Goal: Find contact information: Find contact information

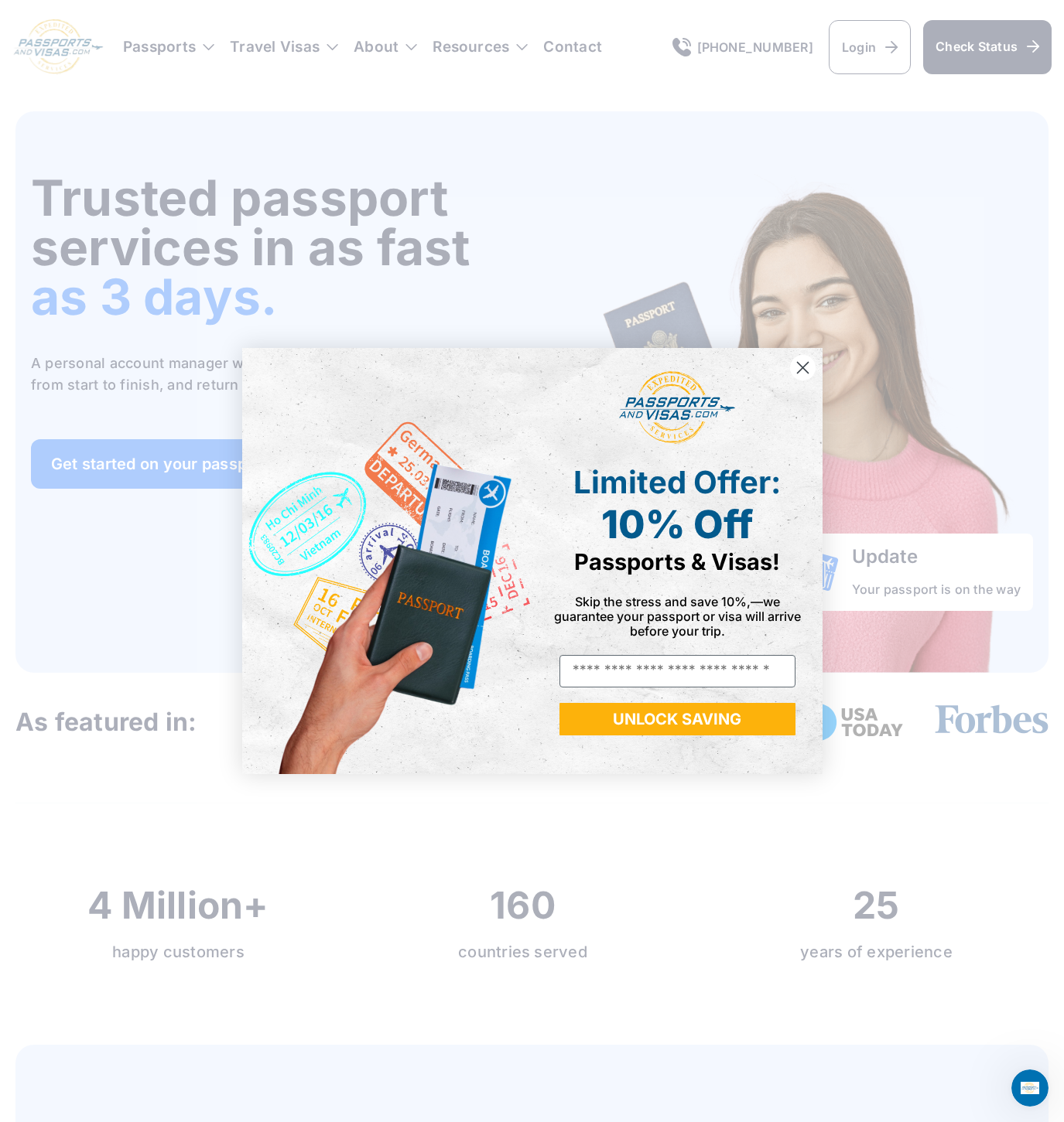
click at [802, 370] on icon "Close dialog" at bounding box center [803, 368] width 27 height 27
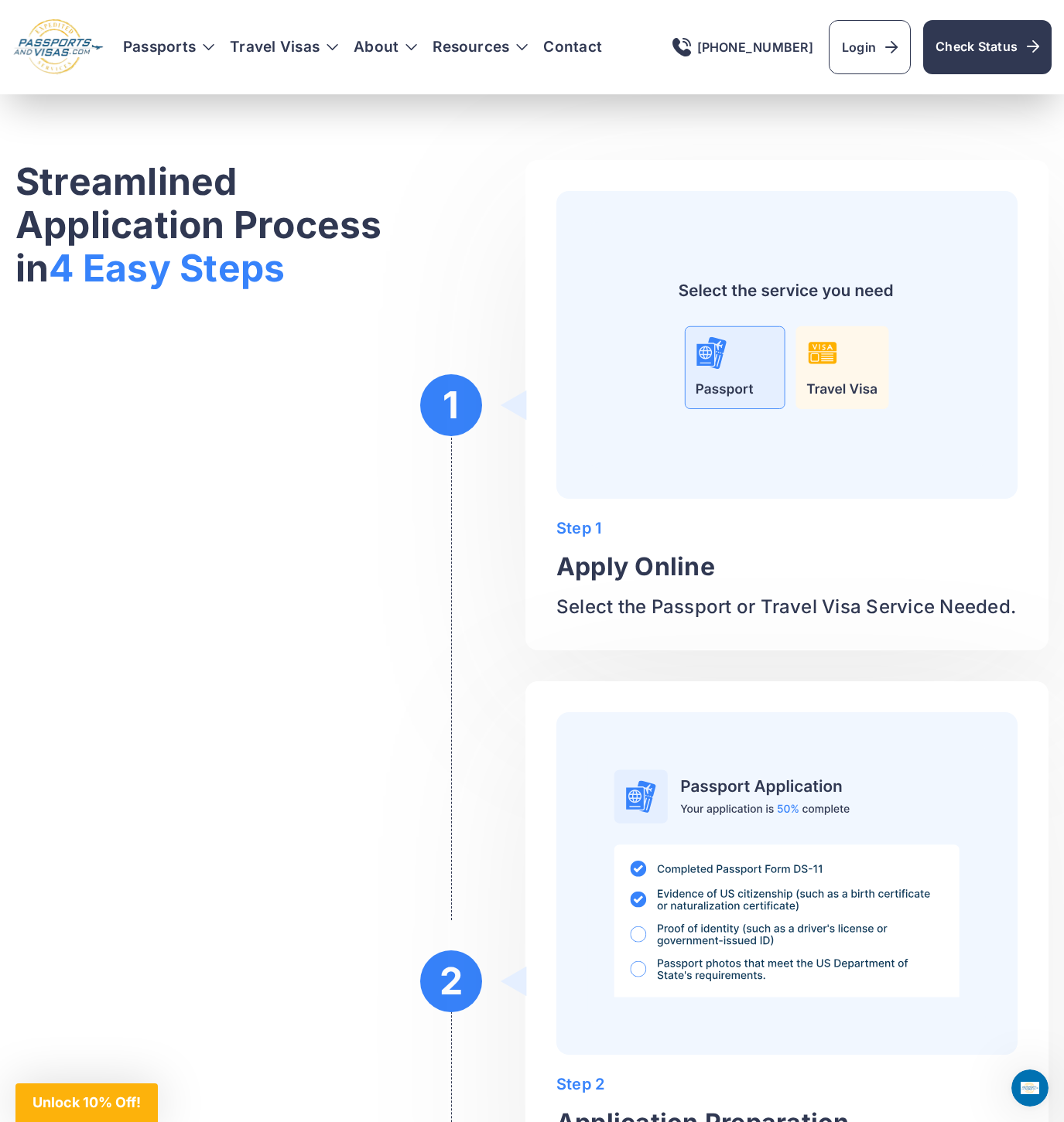
scroll to position [5414, 0]
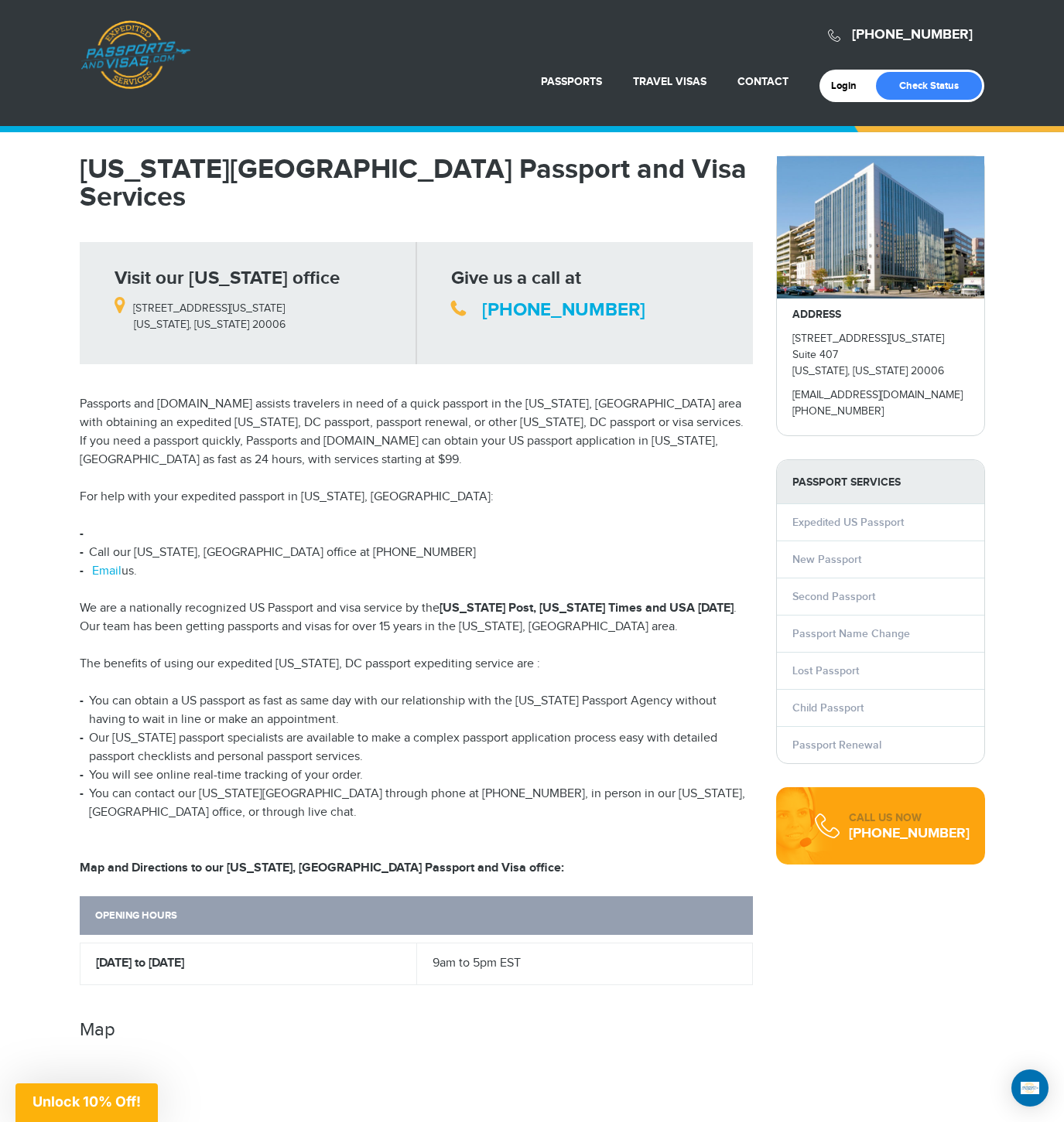
click at [140, 66] on link "Passports & [DOMAIN_NAME]" at bounding box center [135, 54] width 110 height 69
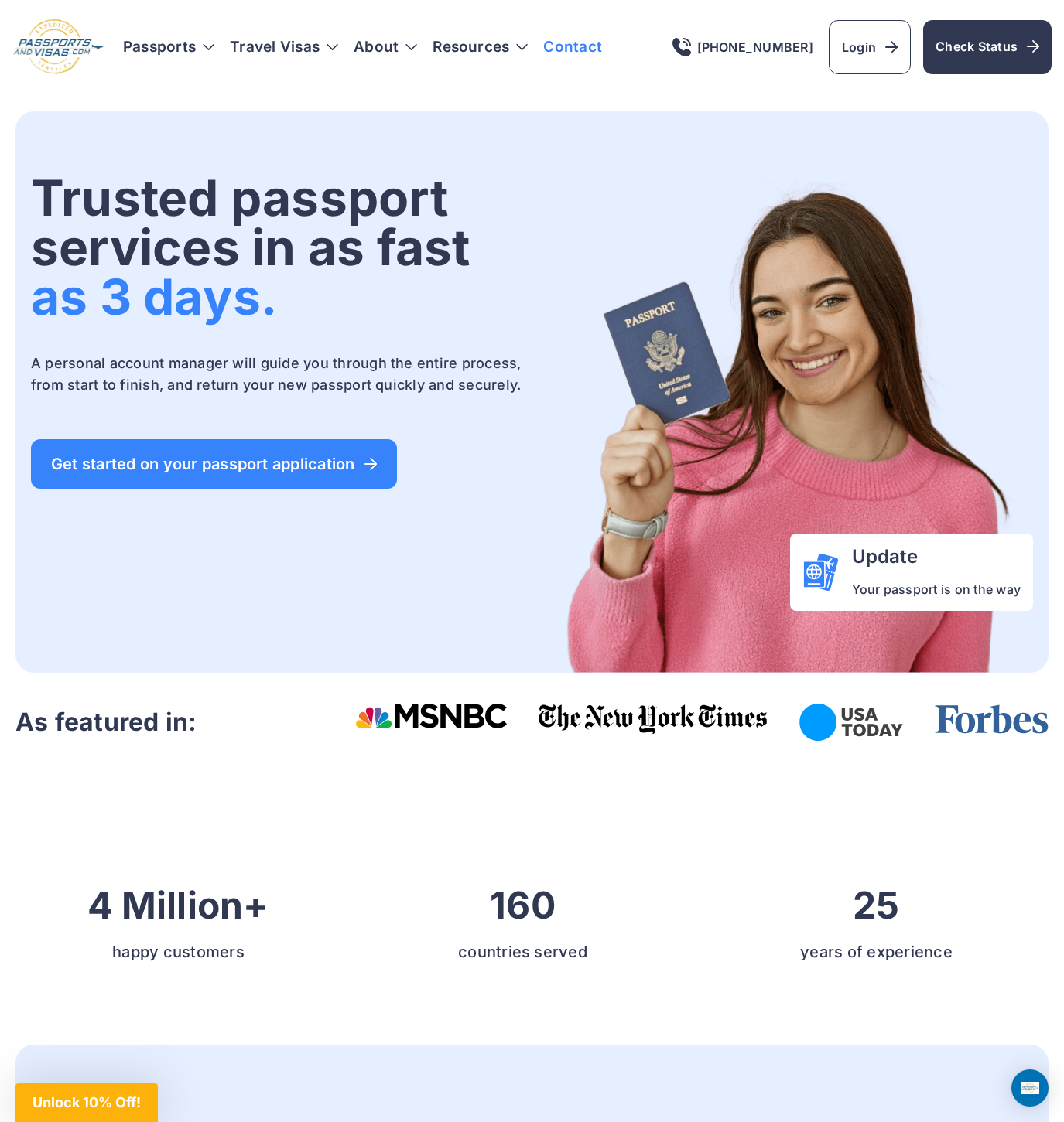
click at [586, 55] on link "Contact" at bounding box center [572, 47] width 59 height 15
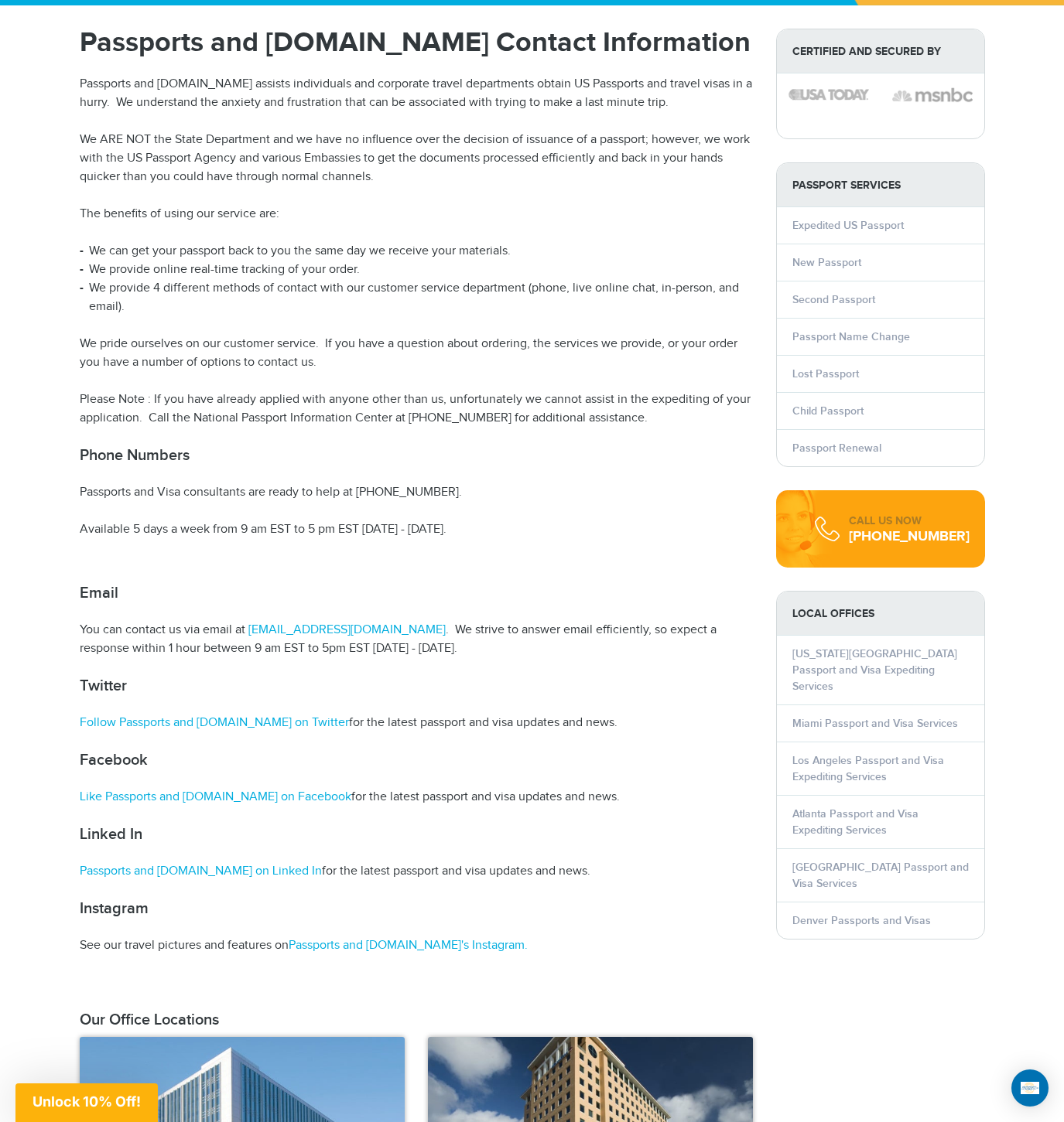
scroll to position [155, 0]
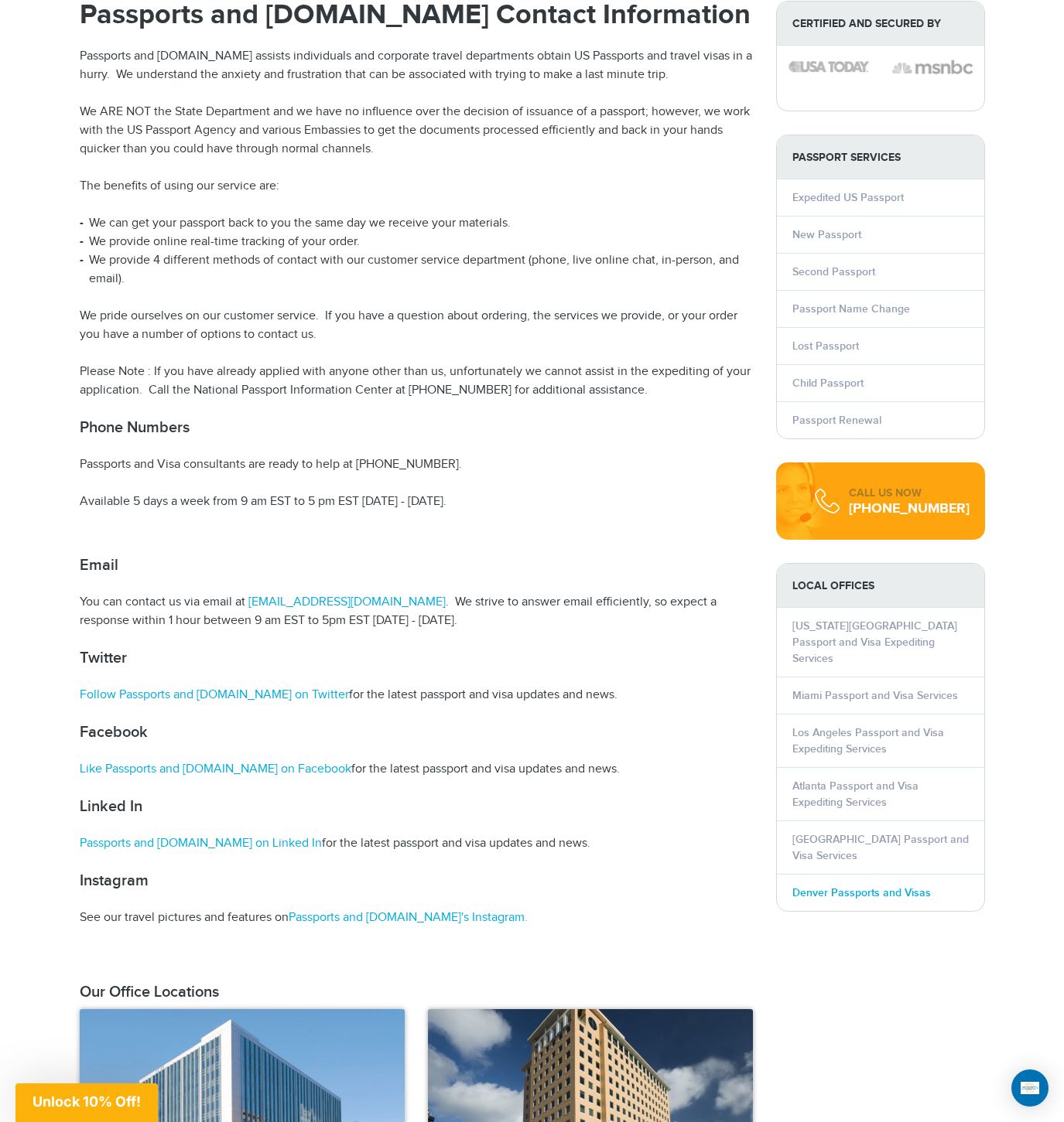
click at [928, 878] on li "Denver Passports and Visas" at bounding box center [881, 892] width 207 height 37
click at [918, 886] on link "Denver Passports and Visas" at bounding box center [862, 892] width 139 height 13
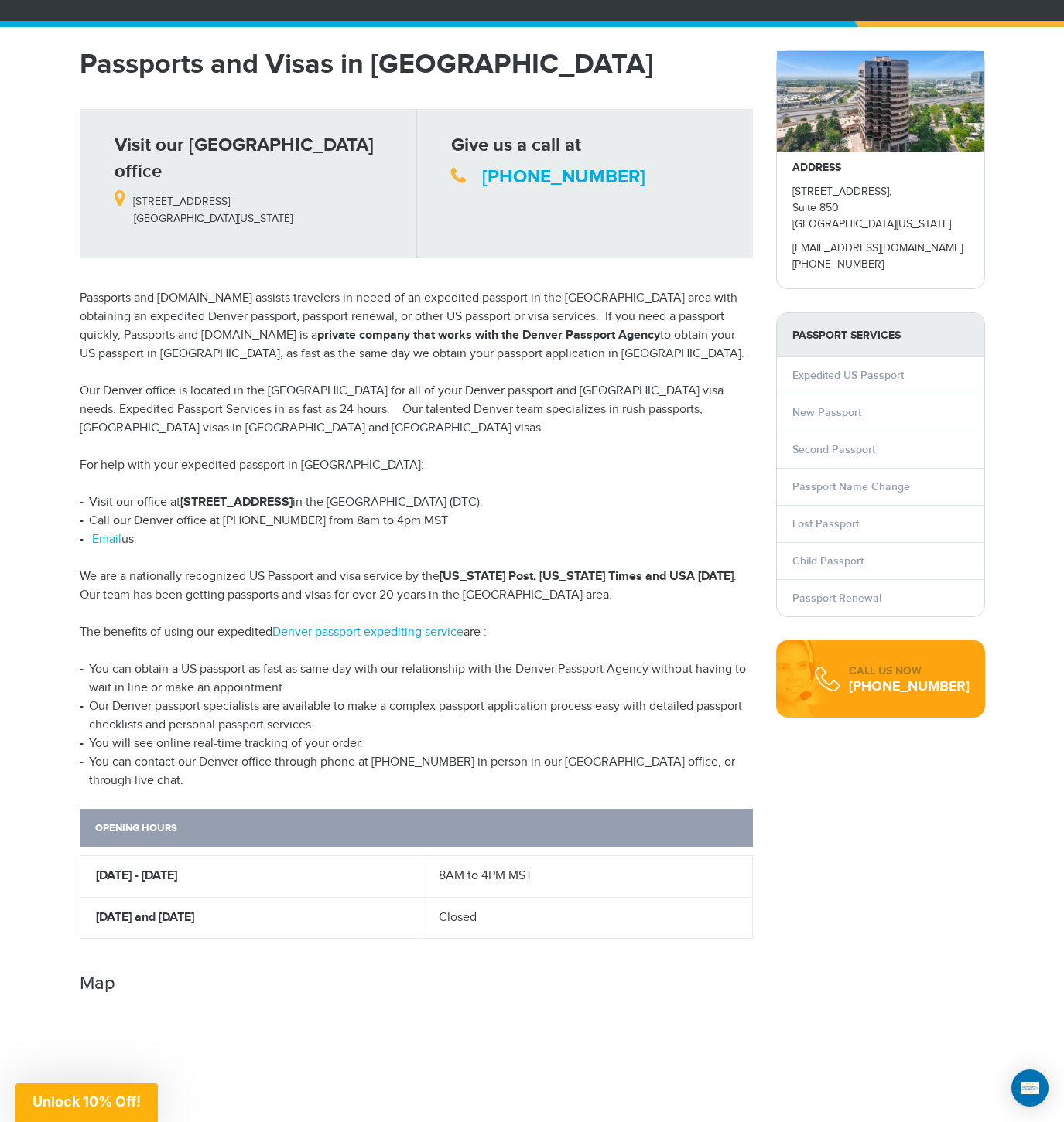
scroll to position [77, 0]
